Goal: Navigation & Orientation: Understand site structure

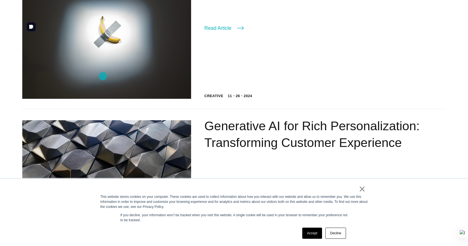
scroll to position [371, 0]
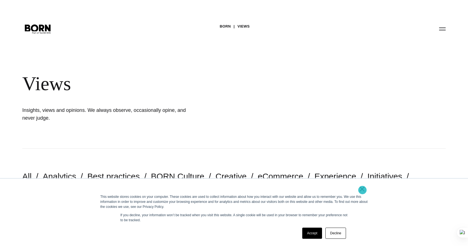
click at [362, 190] on link "×" at bounding box center [362, 188] width 7 height 5
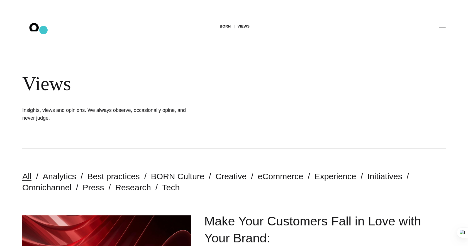
click at [43, 30] on icon ".st0{display:none;} .st1{display:inline;} .st2{font-family:'HelveticaNeue-Mediu…" at bounding box center [38, 28] width 36 height 14
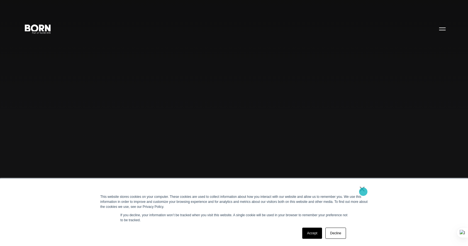
click at [363, 192] on link "×" at bounding box center [362, 188] width 7 height 5
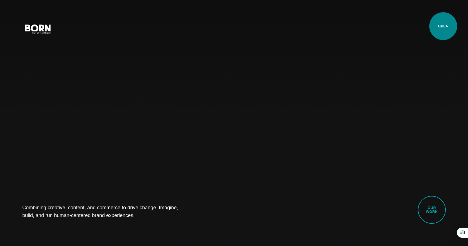
click at [443, 26] on button "Primary Menu" at bounding box center [441, 29] width 13 height 12
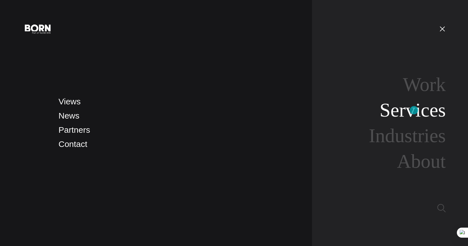
click at [414, 110] on link "Services" at bounding box center [412, 109] width 66 height 21
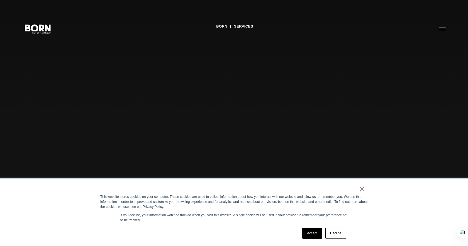
click at [414, 110] on div "BORN Services Our services enable us to explore incredible new possibilities th…" at bounding box center [234, 123] width 468 height 246
click at [362, 192] on link "×" at bounding box center [362, 188] width 7 height 5
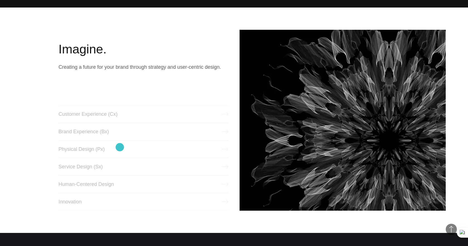
scroll to position [240, 0]
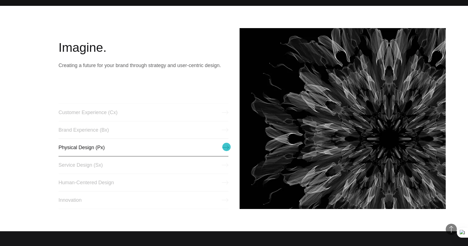
click at [226, 147] on icon at bounding box center [225, 147] width 7 height 7
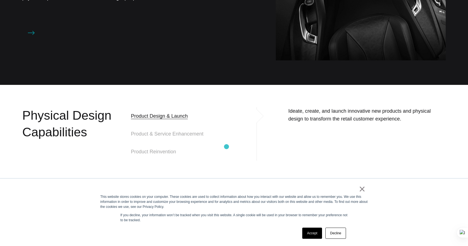
scroll to position [503, 0]
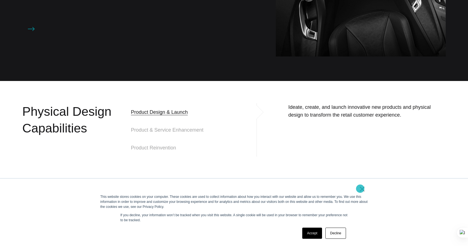
click at [360, 189] on link "×" at bounding box center [362, 188] width 7 height 5
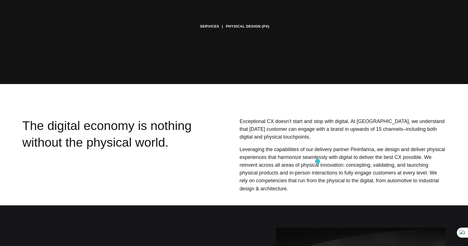
scroll to position [0, 0]
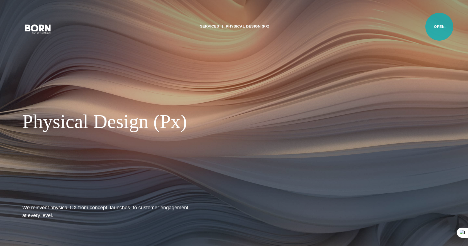
click at [439, 27] on button "Primary Menu" at bounding box center [441, 29] width 13 height 12
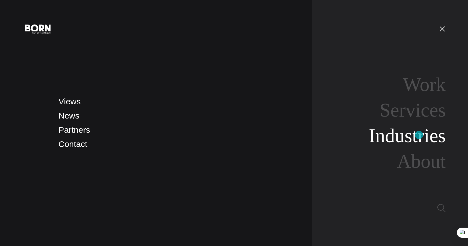
click at [419, 135] on link "Industries" at bounding box center [407, 135] width 77 height 21
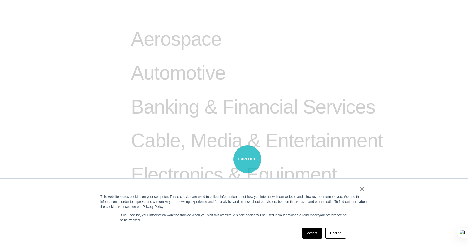
scroll to position [317, 0]
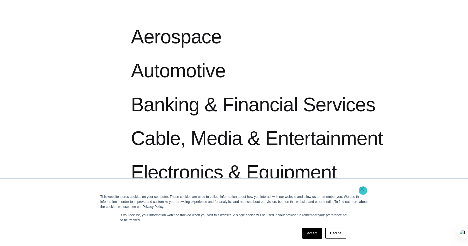
click at [363, 191] on link "×" at bounding box center [362, 188] width 7 height 5
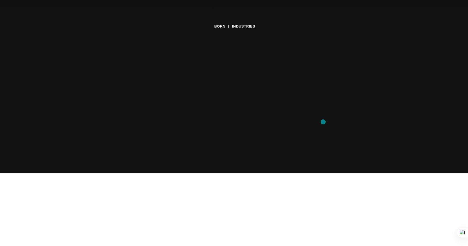
scroll to position [0, 0]
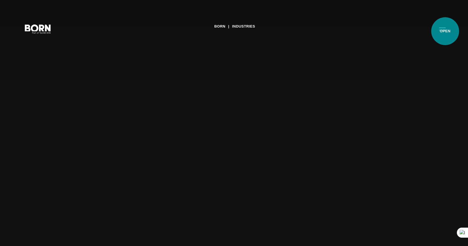
click at [445, 31] on button "Primary Menu" at bounding box center [441, 29] width 13 height 12
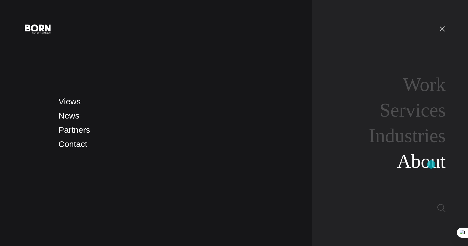
click at [431, 165] on link "About" at bounding box center [421, 161] width 49 height 21
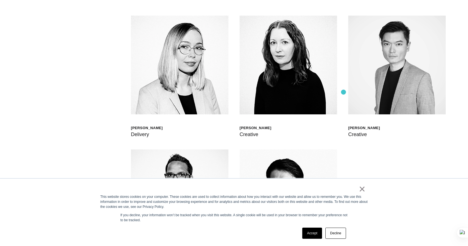
scroll to position [1686, 0]
click at [362, 192] on link "×" at bounding box center [362, 188] width 7 height 5
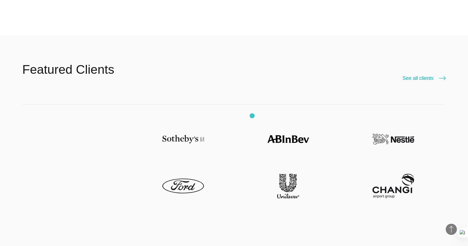
scroll to position [1334, 0]
click at [441, 76] on icon at bounding box center [442, 78] width 7 height 7
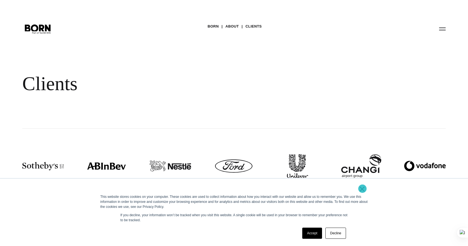
click at [362, 189] on link "×" at bounding box center [362, 188] width 7 height 5
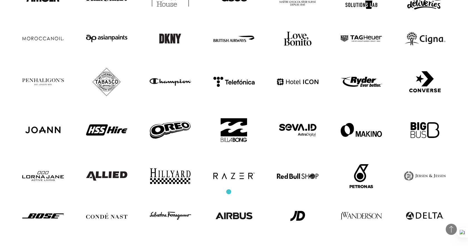
scroll to position [259, 0]
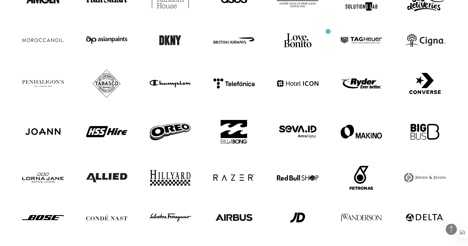
click at [328, 31] on div at bounding box center [233, 111] width 423 height 482
